Goal: Navigation & Orientation: Find specific page/section

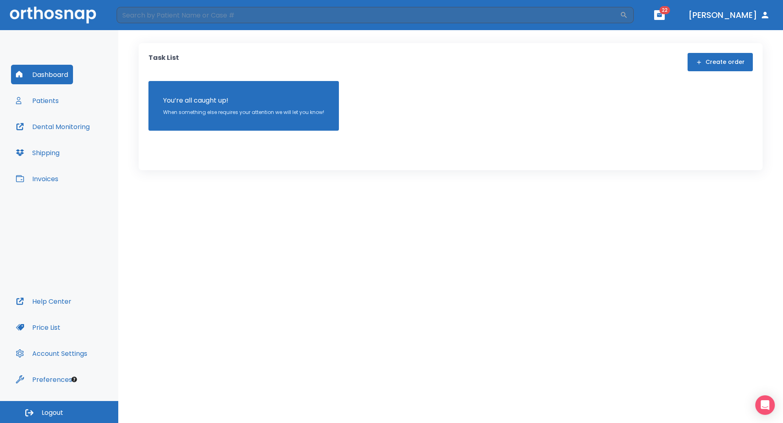
click at [52, 101] on button "Patients" at bounding box center [37, 101] width 53 height 20
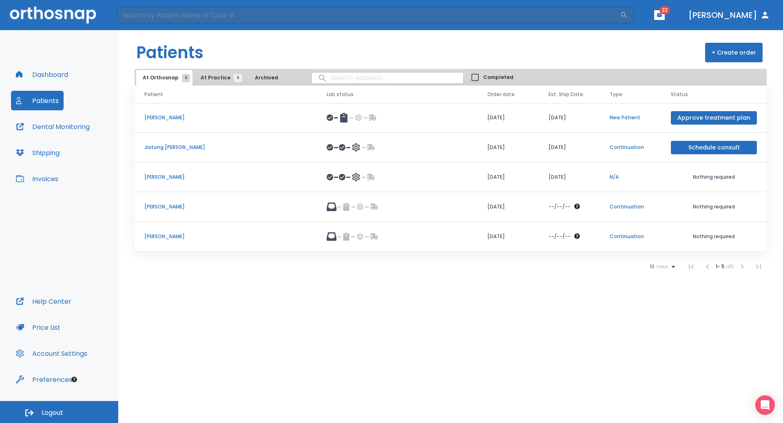
drag, startPoint x: 218, startPoint y: 78, endPoint x: 234, endPoint y: 67, distance: 20.0
click at [218, 78] on span "At Practice 5" at bounding box center [219, 77] width 37 height 7
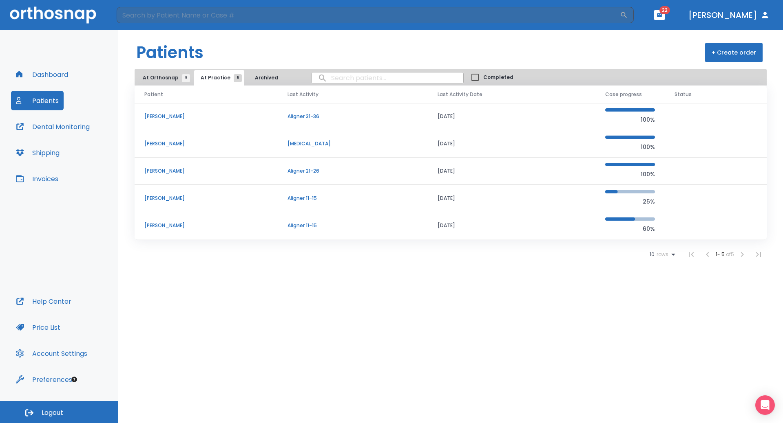
click at [171, 79] on span "At Orthosnap 5" at bounding box center [164, 77] width 43 height 7
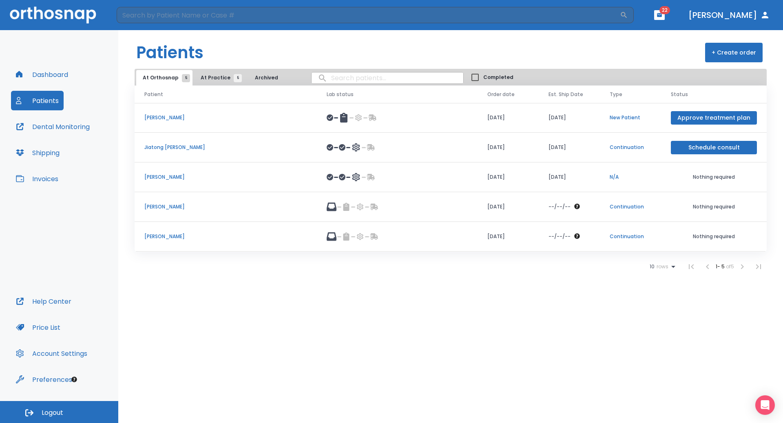
click at [165, 150] on p "Jiatong [PERSON_NAME]" at bounding box center [225, 147] width 163 height 7
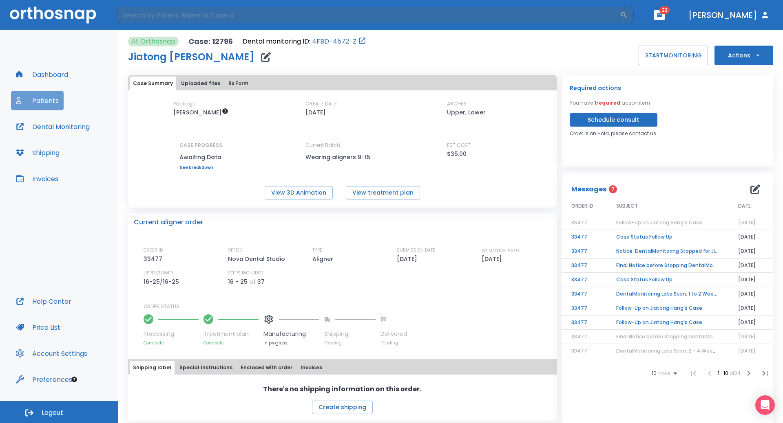
click at [43, 104] on button "Patients" at bounding box center [37, 101] width 53 height 20
